Goal: Information Seeking & Learning: Learn about a topic

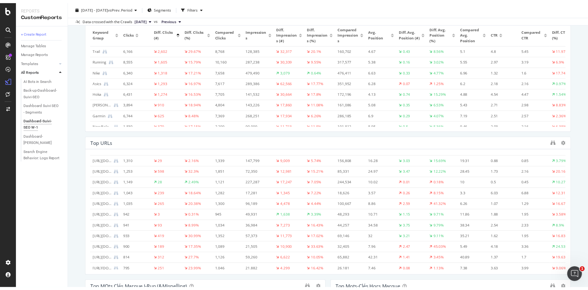
scroll to position [75, 0]
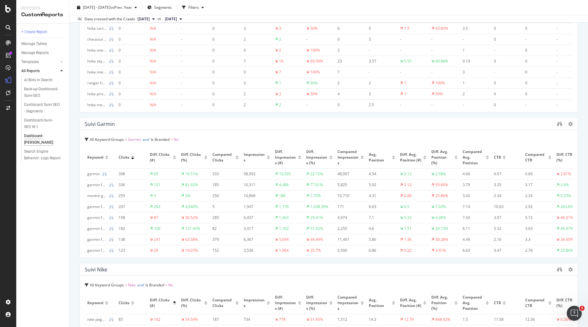
scroll to position [1108, 0]
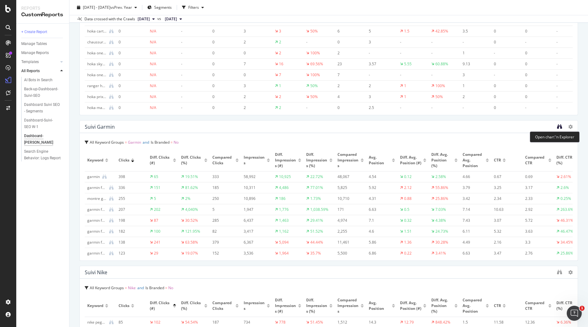
click at [557, 128] on icon "binoculars" at bounding box center [559, 126] width 5 height 5
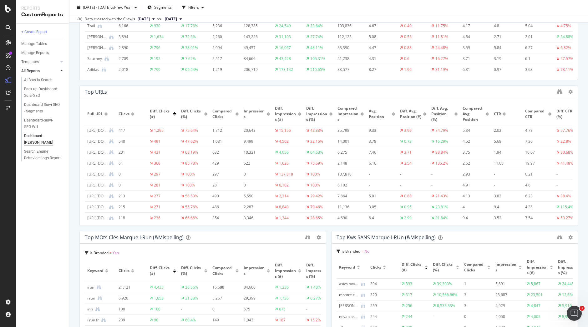
scroll to position [267, 0]
click at [557, 92] on icon "binoculars" at bounding box center [559, 92] width 5 height 5
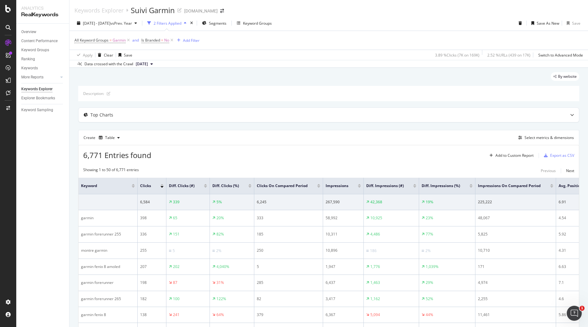
click at [205, 185] on div at bounding box center [205, 185] width 3 height 2
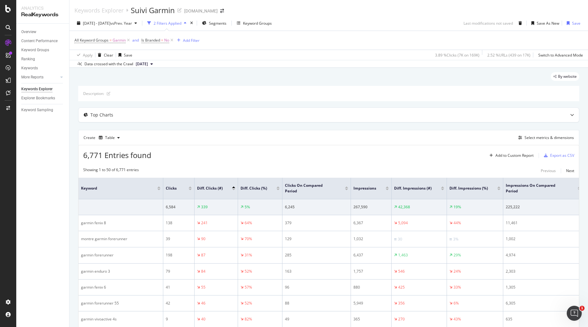
click at [234, 189] on div at bounding box center [233, 190] width 3 height 2
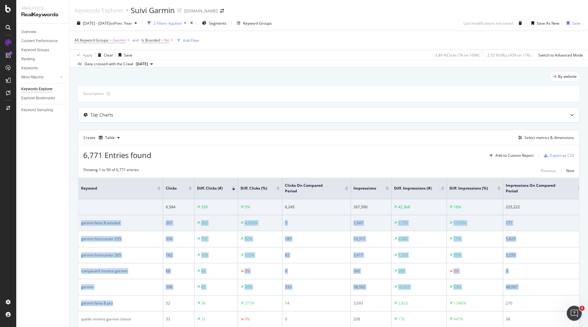
drag, startPoint x: 129, startPoint y: 304, endPoint x: 80, endPoint y: 224, distance: 93.3
copy tbody "garmin fenix 8 amoled 207 202 4,040% 5 1,947 1,776 1,039% 171 6.63 1 7% 7.14 10…"
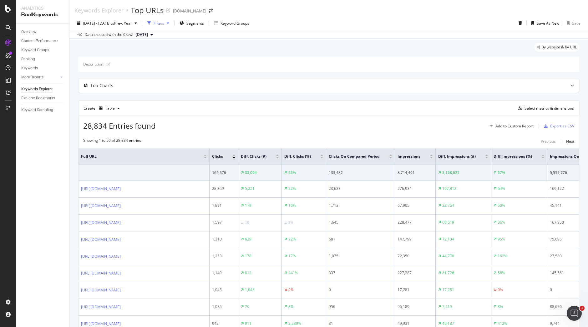
click at [164, 22] on div "Filters" at bounding box center [158, 23] width 11 height 5
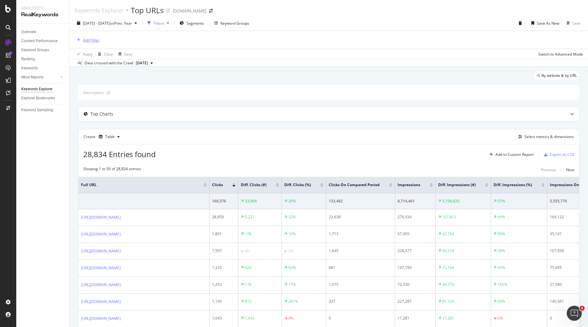
click at [93, 40] on div "Add Filter" at bounding box center [91, 40] width 17 height 5
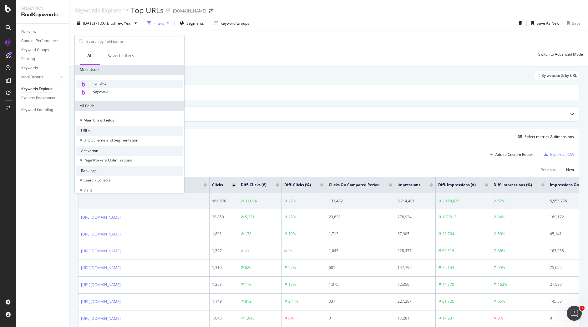
click at [108, 83] on div "Full URL" at bounding box center [129, 84] width 107 height 8
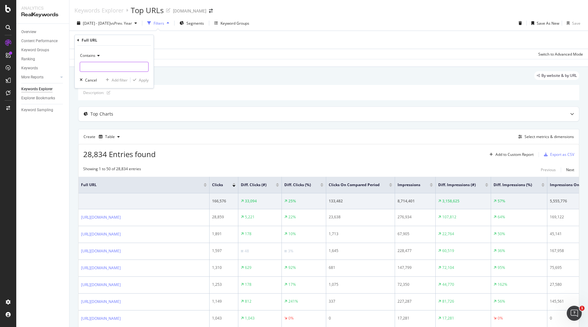
click at [111, 68] on input "text" at bounding box center [114, 67] width 68 height 10
type input "8-pro"
click at [145, 79] on div "Apply" at bounding box center [144, 80] width 10 height 5
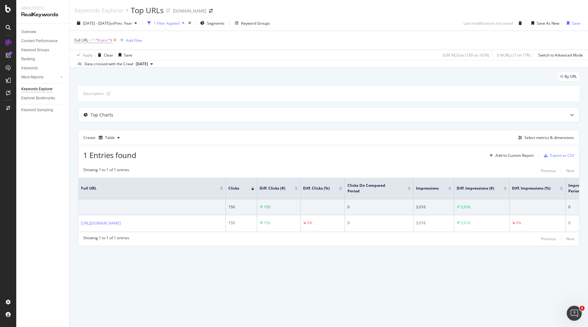
click at [116, 39] on icon at bounding box center [114, 40] width 5 height 6
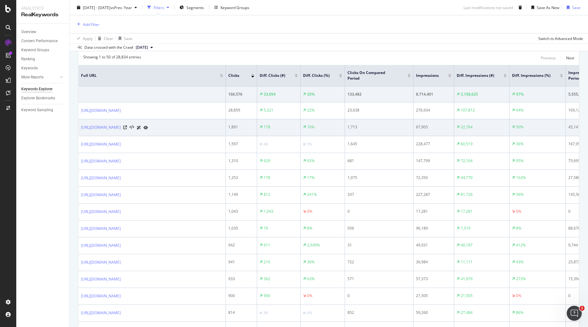
scroll to position [121, 0]
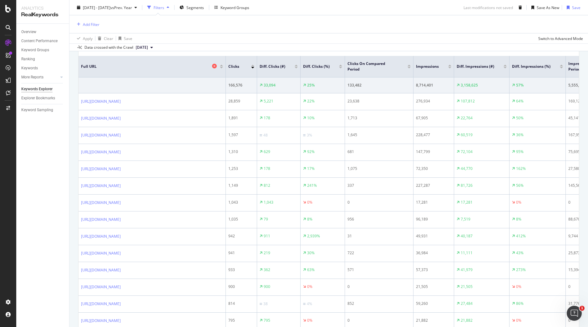
drag, startPoint x: 175, startPoint y: 231, endPoint x: 215, endPoint y: 69, distance: 166.5
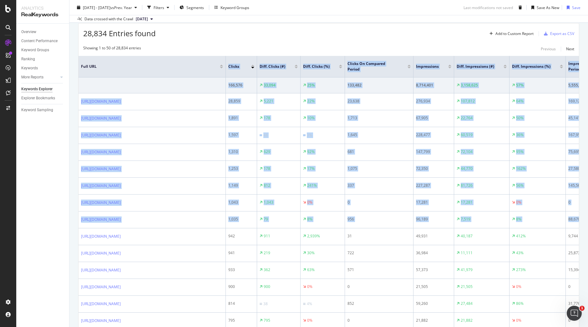
scroll to position [0, 0]
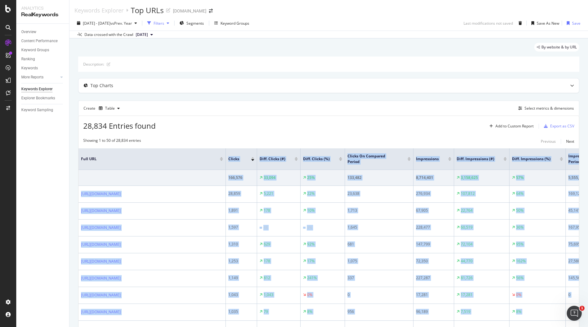
click at [164, 22] on div "Filters" at bounding box center [158, 23] width 11 height 5
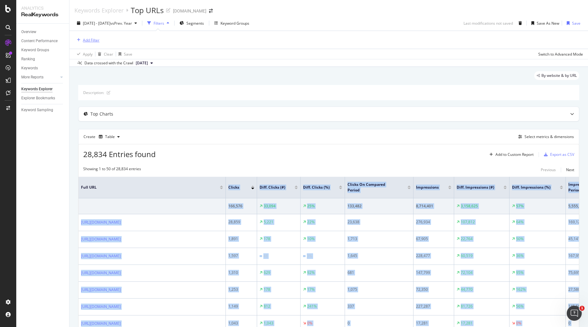
click at [93, 40] on div "Add Filter" at bounding box center [91, 40] width 17 height 5
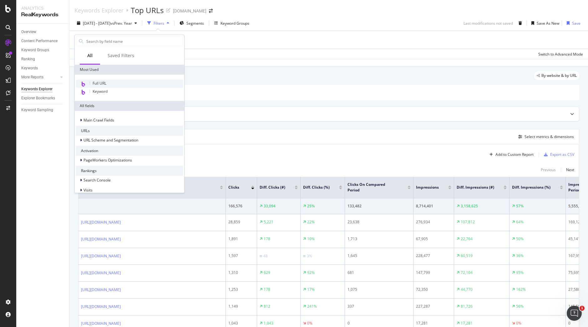
click at [101, 86] on span "Full URL" at bounding box center [100, 83] width 14 height 5
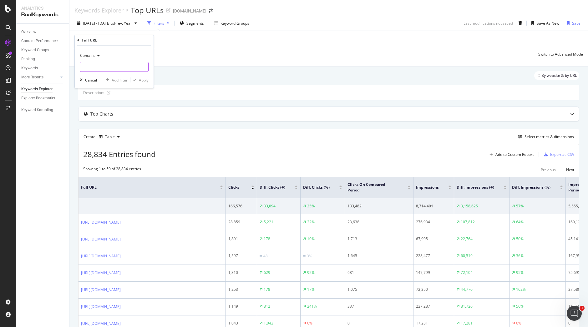
click at [100, 65] on input "text" at bounding box center [114, 67] width 68 height 10
type input "8-pro"
click at [143, 78] on div "Apply" at bounding box center [144, 80] width 10 height 5
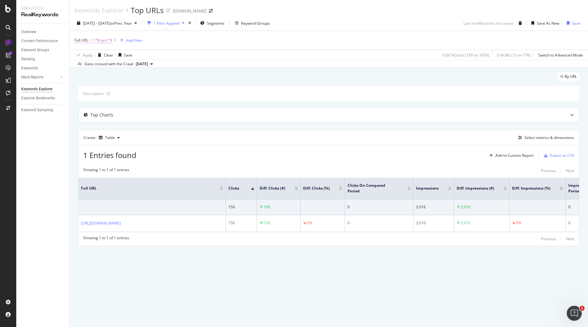
click at [96, 38] on span "^.*8-pro.*$" at bounding box center [102, 40] width 20 height 9
click at [98, 67] on input "8-pro" at bounding box center [109, 66] width 59 height 10
type input "fenix-8"
click at [145, 78] on div "Apply" at bounding box center [144, 79] width 10 height 5
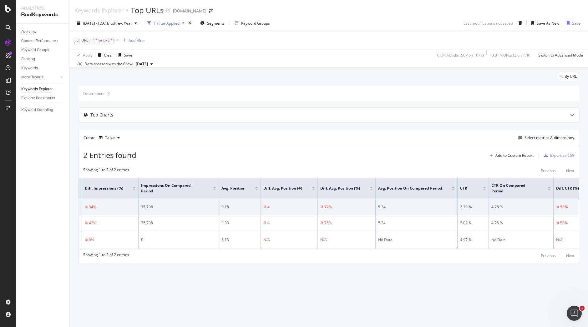
scroll to position [0, 442]
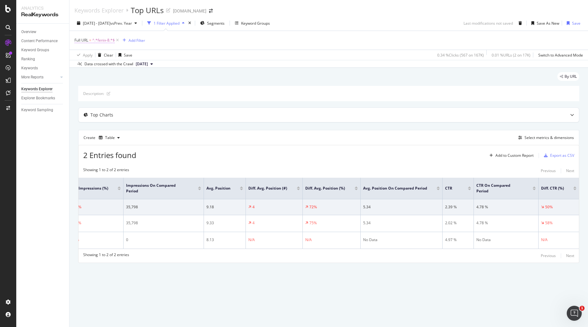
click at [104, 39] on span "^.*fenix-8.*$" at bounding box center [103, 40] width 23 height 9
click at [104, 67] on input "fenix-8" at bounding box center [109, 66] width 59 height 10
type input "forerunner-255.html"
click at [142, 78] on div "Apply" at bounding box center [144, 79] width 10 height 5
